Goal: Task Accomplishment & Management: Complete application form

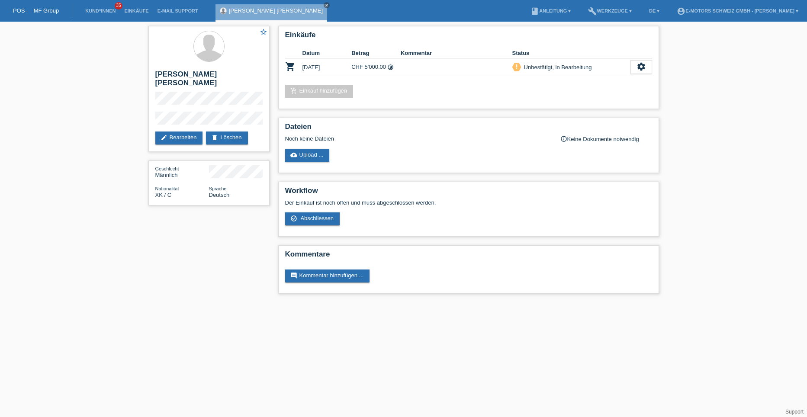
click at [106, 7] on li "Kund*innen 35" at bounding box center [100, 11] width 39 height 22
click at [106, 10] on link "Kund*innen" at bounding box center [100, 10] width 39 height 5
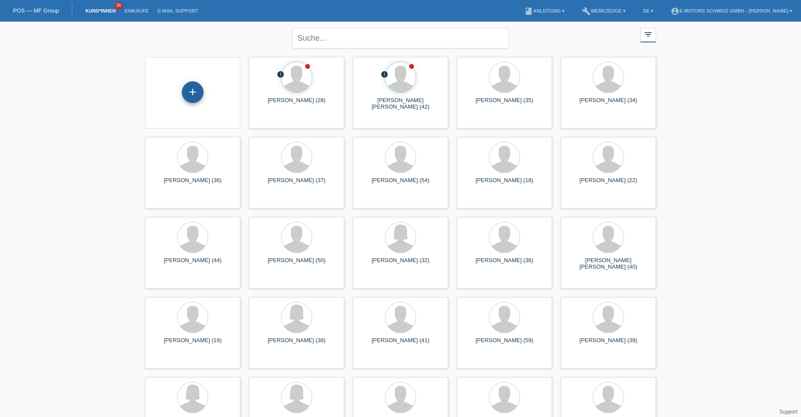
click at [194, 94] on div "+" at bounding box center [193, 92] width 22 height 22
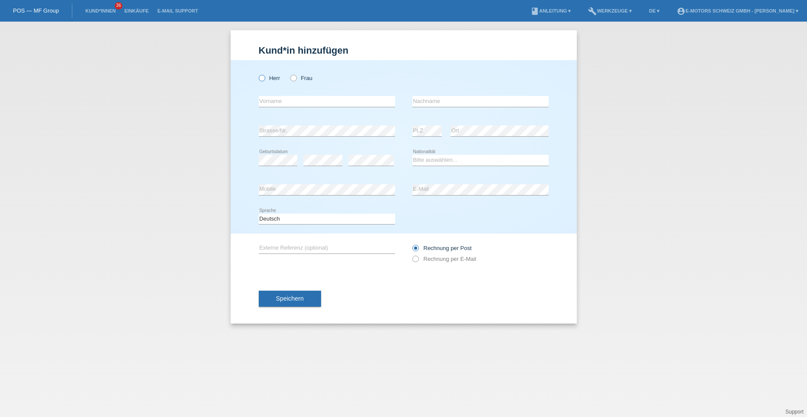
click at [257, 74] on icon at bounding box center [257, 74] width 0 height 0
click at [264, 77] on input "Herr" at bounding box center [262, 78] width 6 height 6
radio input "true"
click at [289, 74] on icon at bounding box center [289, 74] width 0 height 0
click at [296, 78] on input "Frau" at bounding box center [293, 78] width 6 height 6
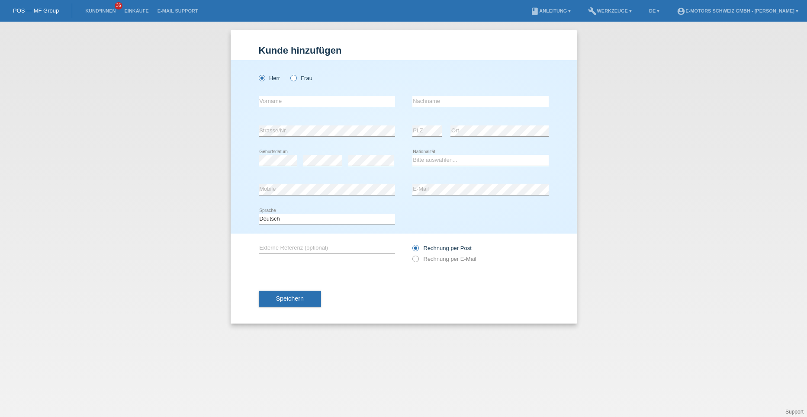
radio input "true"
click at [296, 101] on input "text" at bounding box center [327, 101] width 136 height 11
type input "[PERSON_NAME] [PERSON_NAME]"
click at [444, 103] on input "text" at bounding box center [480, 101] width 136 height 11
type input "Nogueira Montenegro"
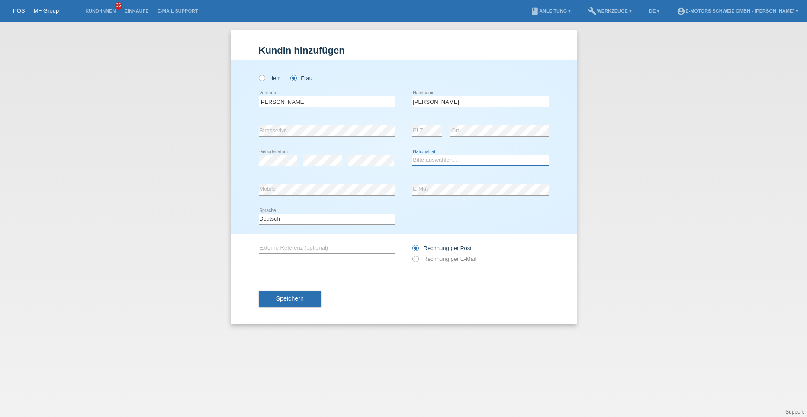
click at [433, 161] on select "Bitte auswählen... Schweiz Deutschland Liechtenstein Österreich ------------ Af…" at bounding box center [480, 160] width 136 height 10
select select "ES"
click at [412, 155] on select "Bitte auswählen... Schweiz Deutschland Liechtenstein Österreich ------------ Af…" at bounding box center [480, 160] width 136 height 10
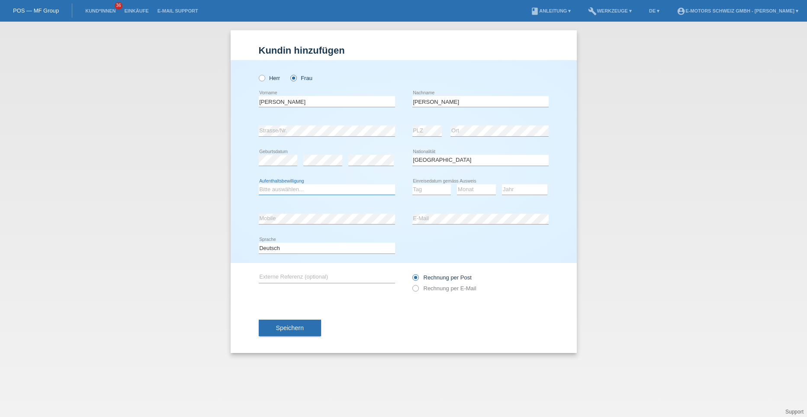
click at [324, 186] on select "Bitte auswählen... C B B - Flüchtlingsstatus Andere" at bounding box center [327, 189] width 136 height 10
select select "C"
click at [259, 184] on select "Bitte auswählen... C B B - Flüchtlingsstatus Andere" at bounding box center [327, 189] width 136 height 10
click at [439, 193] on select "Tag 01 02 03 04 05 06 07 08 09 10 11" at bounding box center [431, 189] width 39 height 10
select select "16"
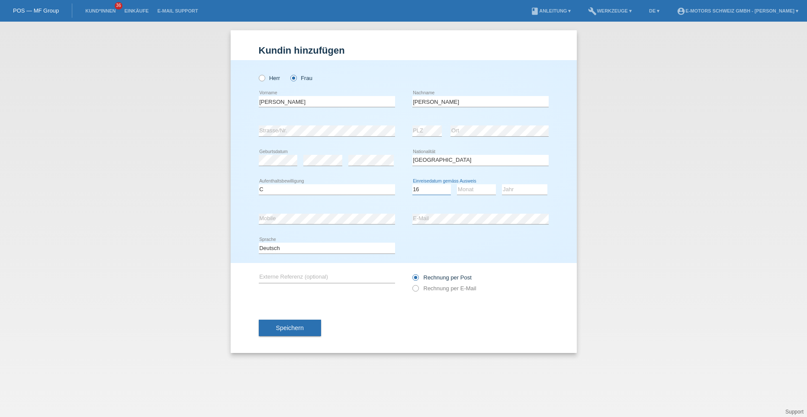
click at [412, 184] on select "Tag 01 02 03 04 05 06 07 08 09 10 11" at bounding box center [431, 189] width 39 height 10
click at [465, 183] on div "Monat 01 02 03 04 05 06 07 08 09 10 11 12 error" at bounding box center [476, 189] width 39 height 29
click at [465, 189] on select "Monat 01 02 03 04 05 06 07 08 09 10 11" at bounding box center [476, 189] width 39 height 10
select select "11"
click at [457, 184] on select "Monat 01 02 03 04 05 06 07 08 09 10 11" at bounding box center [476, 189] width 39 height 10
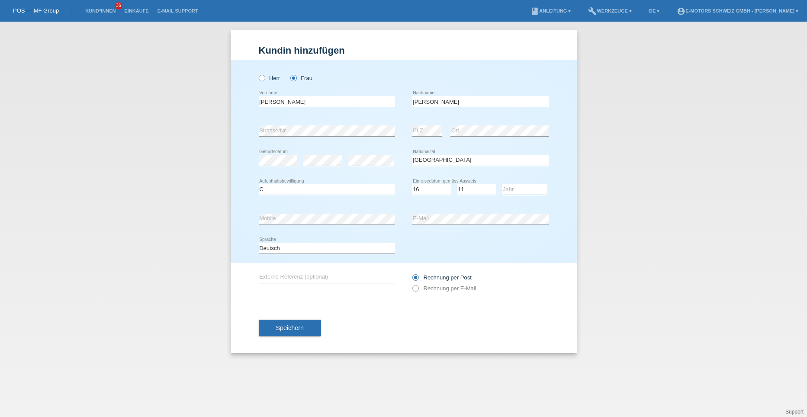
click at [512, 184] on select "Jahr 2025 2024 2023 2022 2021 2020 2019 2018 2017 2016 2015 2014 2013 2012 2011…" at bounding box center [524, 189] width 45 height 10
select select "1992"
click at [502, 184] on select "Jahr 2025 2024 2023 2022 2021 2020 2019 2018 2017 2016 2015 2014 2013 2012 2011…" at bounding box center [524, 189] width 45 height 10
click at [296, 329] on span "Speichern" at bounding box center [290, 328] width 28 height 7
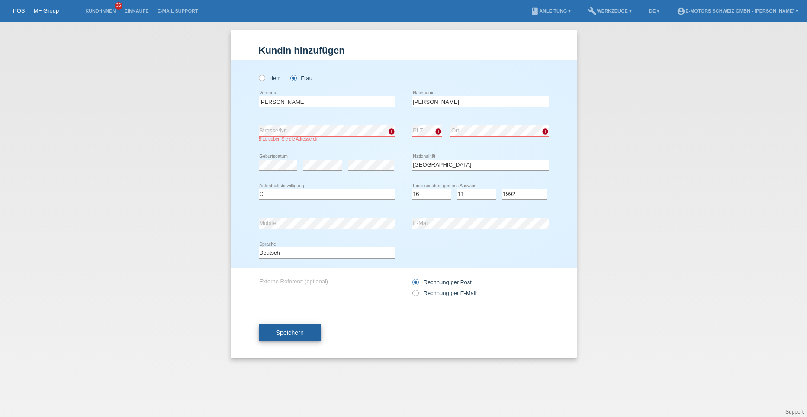
click at [287, 329] on span "Speichern" at bounding box center [290, 332] width 28 height 7
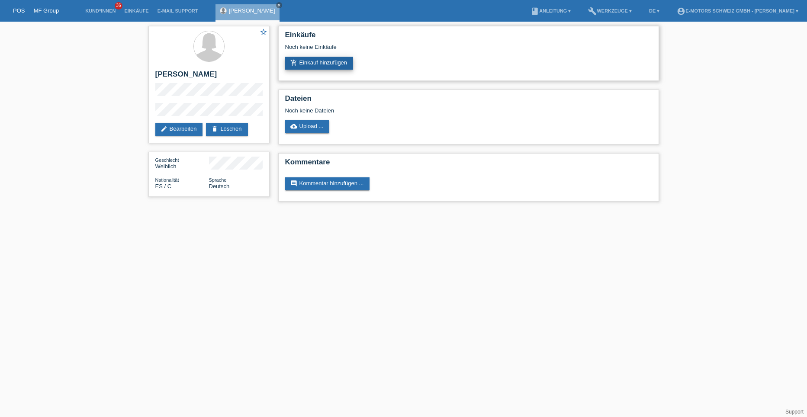
click at [315, 66] on link "add_shopping_cart Einkauf hinzufügen" at bounding box center [319, 63] width 68 height 13
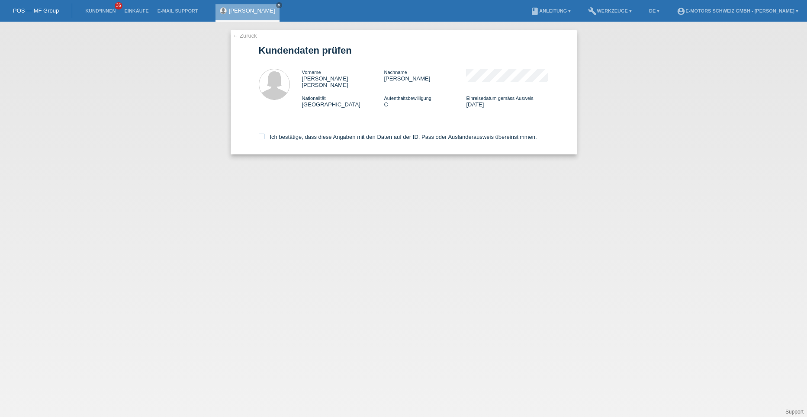
click at [259, 134] on icon at bounding box center [262, 137] width 6 height 6
click at [259, 134] on input "Ich bestätige, dass diese Angaben mit den Daten auf der ID, Pass oder Ausländer…" at bounding box center [262, 137] width 6 height 6
checkbox input "true"
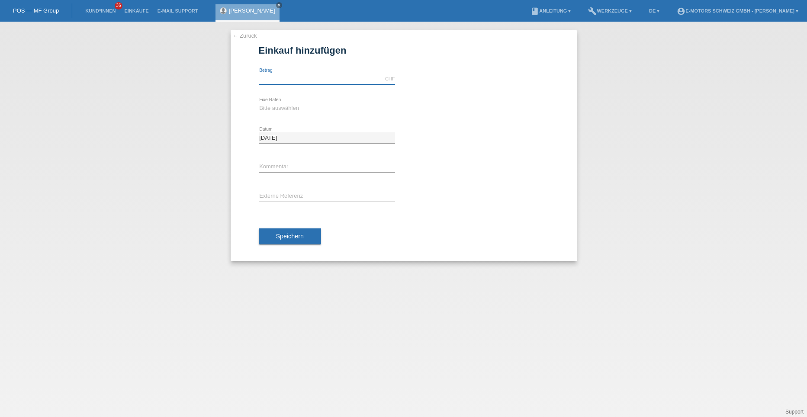
click at [280, 84] on input "text" at bounding box center [327, 79] width 136 height 11
type input "5000.00"
click at [290, 107] on select "Bitte auswählen 12 Raten 24 Raten 36 Raten 48 Raten" at bounding box center [327, 108] width 136 height 10
select select "214"
click at [259, 103] on select "Bitte auswählen 12 Raten 24 Raten 36 Raten 48 Raten" at bounding box center [327, 108] width 136 height 10
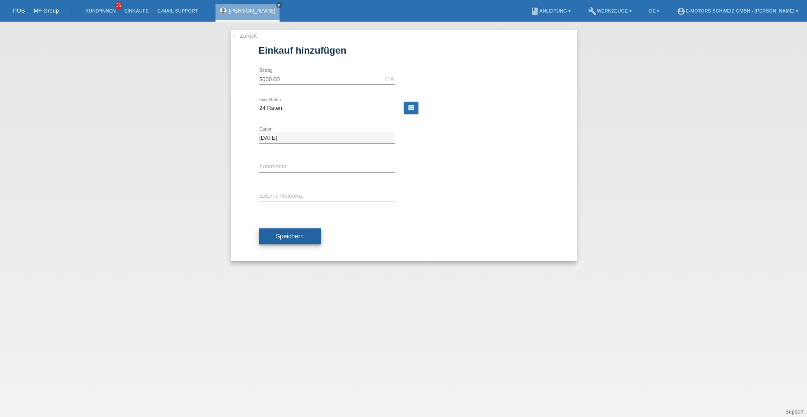
click at [284, 234] on span "Speichern" at bounding box center [290, 236] width 28 height 7
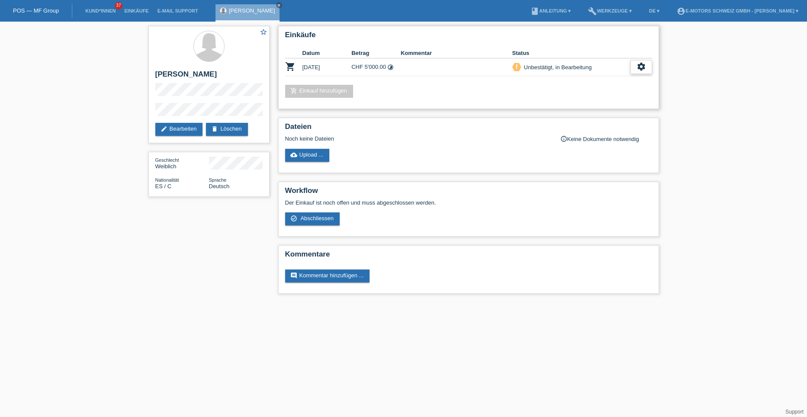
click at [638, 64] on icon "settings" at bounding box center [642, 67] width 10 height 10
click at [585, 118] on span "Kundin ist vom Kauf zurückgetreten..." at bounding box center [615, 119] width 125 height 10
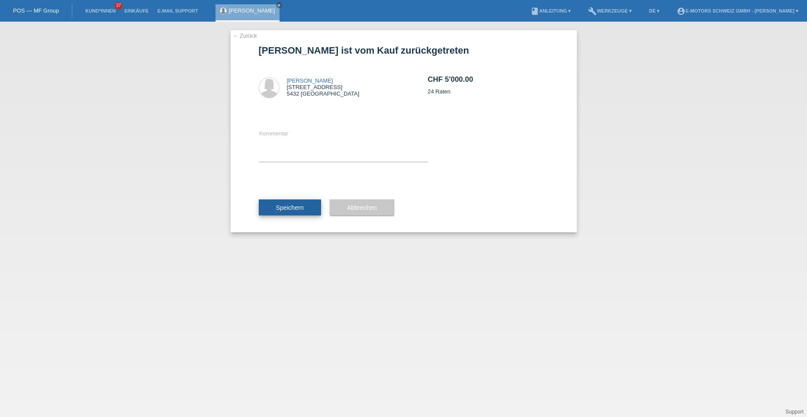
click at [302, 204] on span "Speichern" at bounding box center [290, 207] width 28 height 7
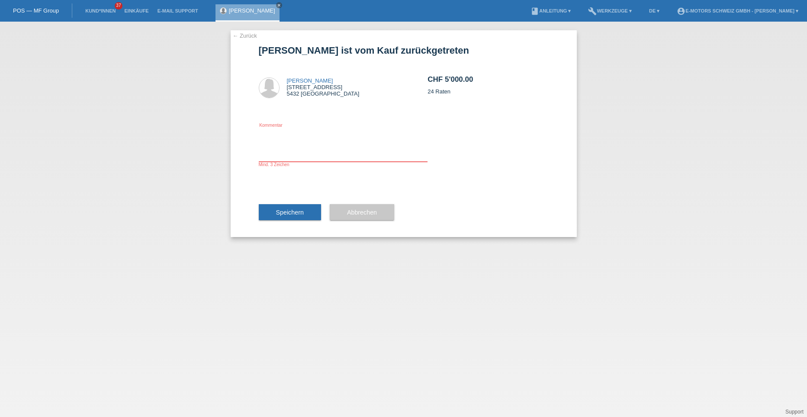
click at [282, 158] on textarea at bounding box center [343, 145] width 169 height 33
type textarea "Neu"
click at [334, 213] on button "Abbrechen" at bounding box center [362, 212] width 64 height 16
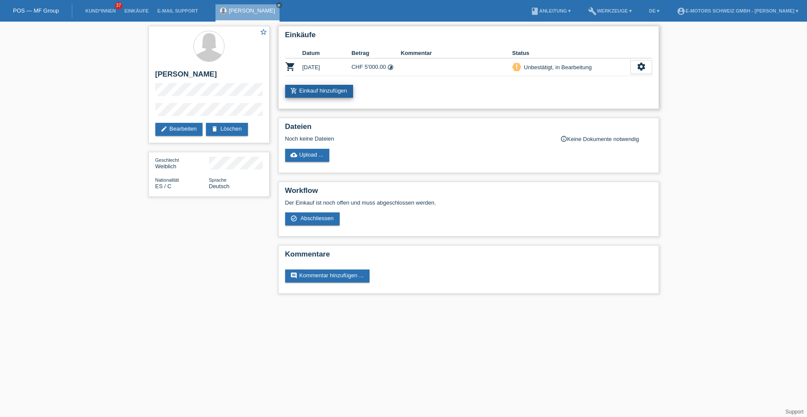
click at [309, 93] on link "add_shopping_cart Einkauf hinzufügen" at bounding box center [319, 91] width 68 height 13
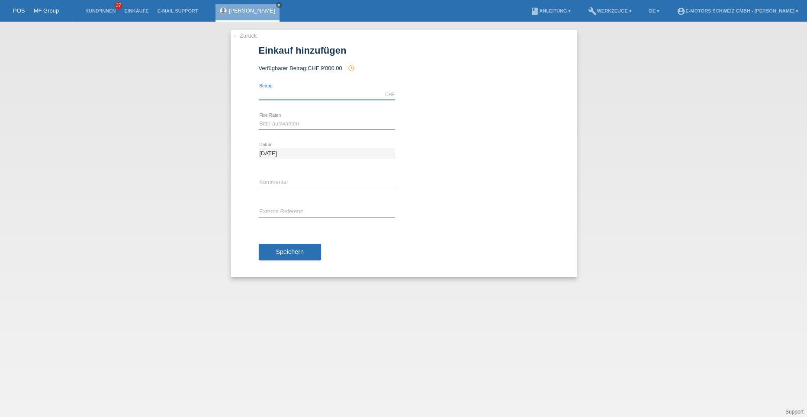
click at [286, 94] on input "text" at bounding box center [327, 94] width 136 height 11
type input "4500.00"
click at [275, 122] on select "Bitte auswählen 12 Raten 24 Raten 36 Raten 48 Raten" at bounding box center [327, 124] width 136 height 10
select select "214"
click at [259, 119] on select "Bitte auswählen 12 Raten 24 Raten 36 Raten 48 Raten" at bounding box center [327, 124] width 136 height 10
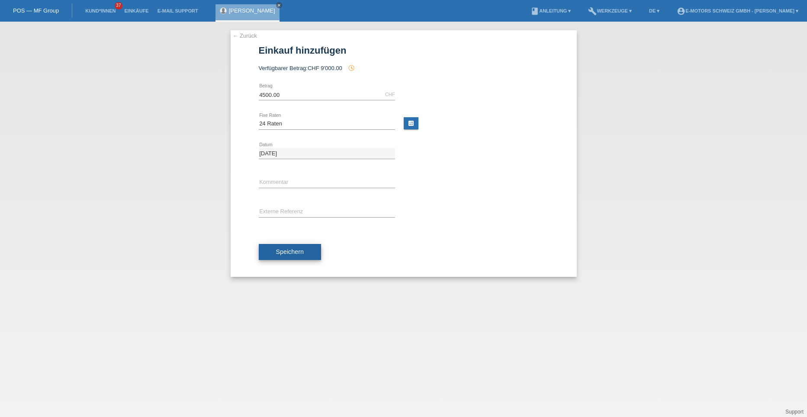
click at [285, 257] on button "Speichern" at bounding box center [290, 252] width 62 height 16
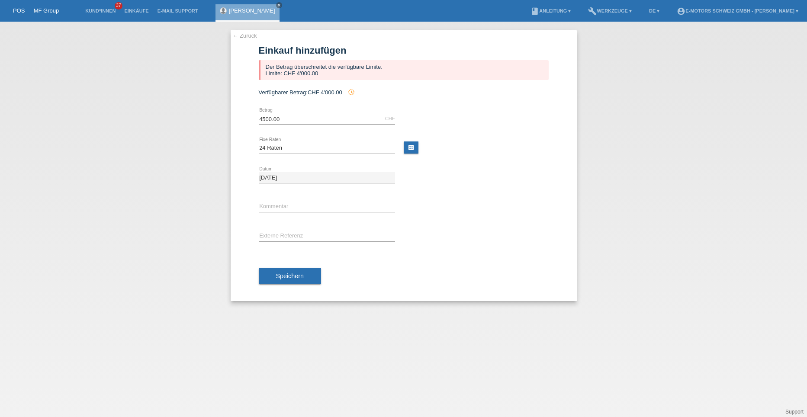
click at [248, 36] on link "← Zurück" at bounding box center [245, 35] width 24 height 6
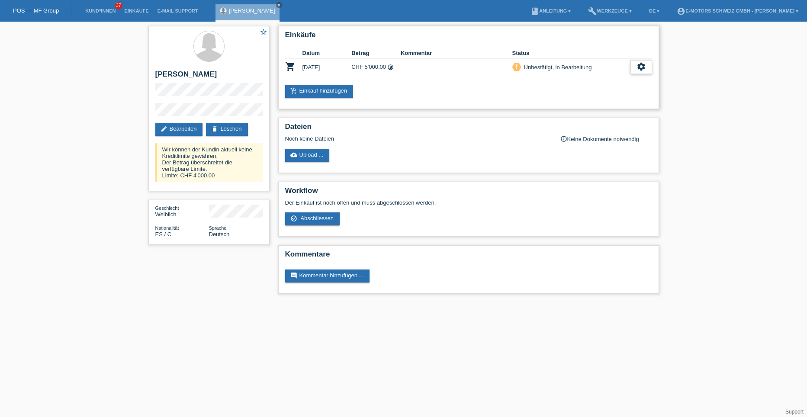
click at [641, 67] on icon "settings" at bounding box center [642, 67] width 10 height 10
click at [576, 120] on span "[PERSON_NAME] ist vom Kauf zurückgetreten..." at bounding box center [615, 119] width 125 height 10
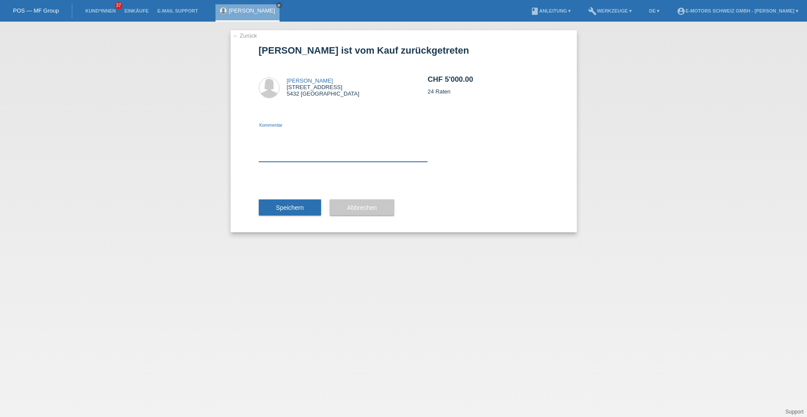
click at [265, 155] on textarea at bounding box center [343, 145] width 169 height 33
type textarea "neuer betrag"
click at [299, 207] on span "Speichern" at bounding box center [290, 207] width 28 height 7
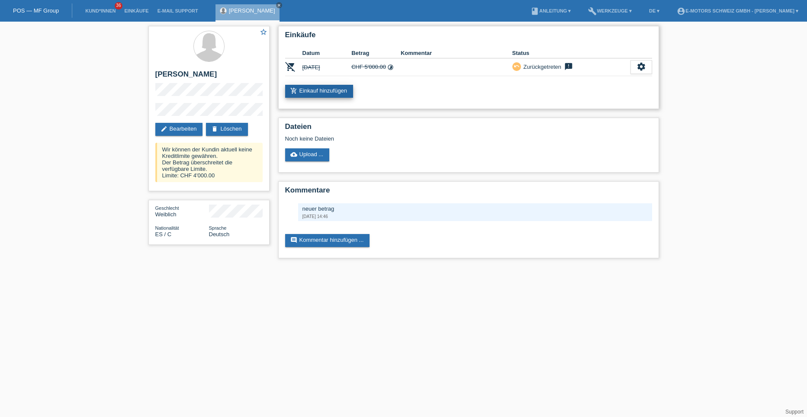
click at [303, 90] on link "add_shopping_cart Einkauf hinzufügen" at bounding box center [319, 91] width 68 height 13
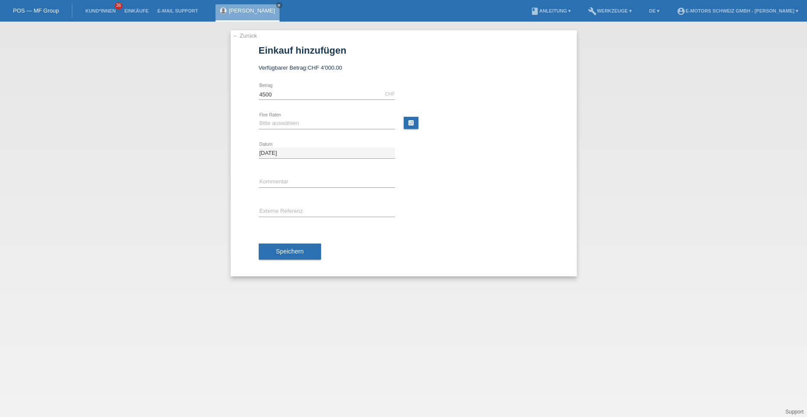
type input "4500.00"
click at [306, 126] on select "Bitte auswählen 12 Raten 24 Raten 36 Raten 48 Raten" at bounding box center [327, 123] width 136 height 10
select select "214"
click at [259, 118] on select "Bitte auswählen 12 Raten 24 Raten 36 Raten 48 Raten" at bounding box center [327, 123] width 136 height 10
click at [277, 247] on button "Speichern" at bounding box center [290, 252] width 62 height 16
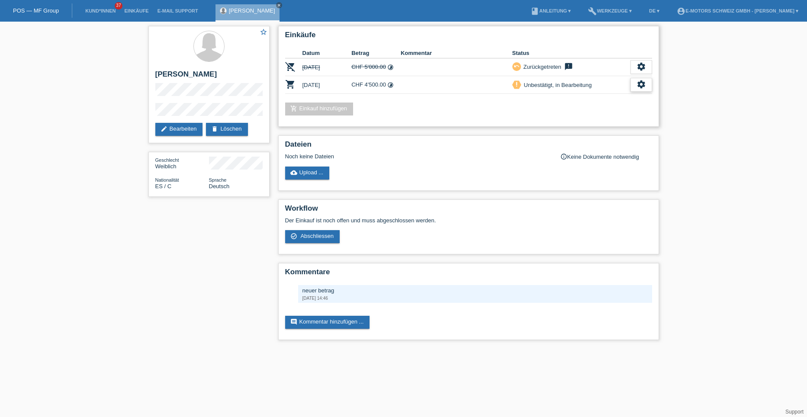
click at [634, 85] on div "settings" at bounding box center [642, 85] width 22 height 14
click at [573, 111] on span "AGB herunterladen" at bounding box center [578, 111] width 51 height 10
click at [640, 83] on icon "settings" at bounding box center [642, 85] width 10 height 10
click at [602, 121] on div "check_circle_outline Abschliessen" at bounding box center [610, 124] width 139 height 13
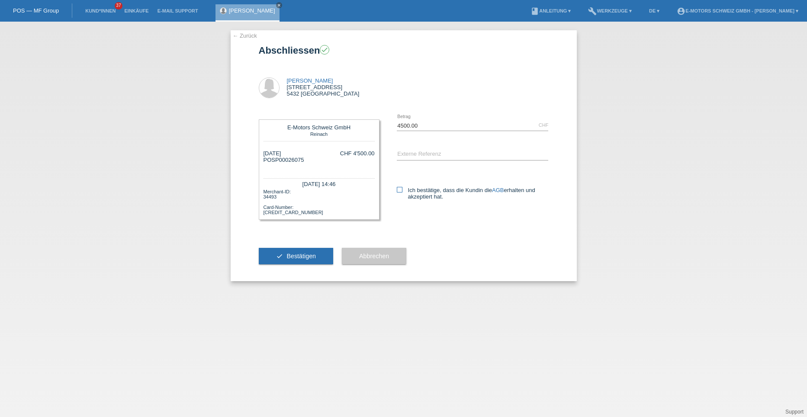
click at [398, 189] on icon at bounding box center [400, 190] width 6 height 6
click at [398, 189] on input "Ich bestätige, dass die Kundin die AGB erhalten und akzeptiert hat." at bounding box center [400, 190] width 6 height 6
checkbox input "true"
click at [319, 252] on button "check Bestätigen" at bounding box center [296, 256] width 75 height 16
